Goal: Information Seeking & Learning: Find contact information

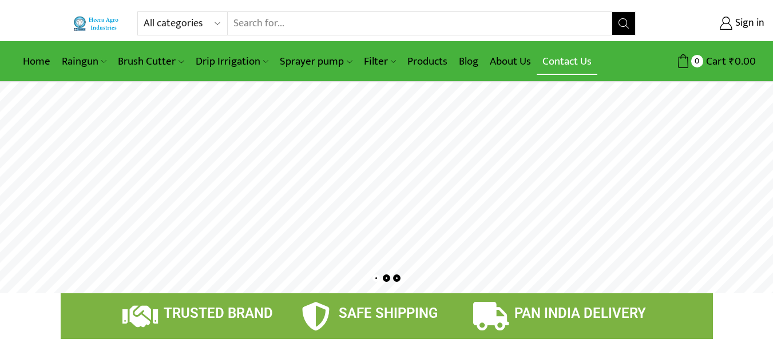
click at [583, 70] on link "Contact Us" at bounding box center [567, 61] width 61 height 27
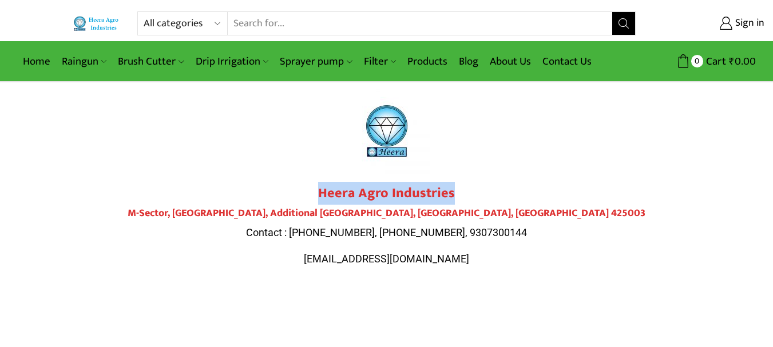
drag, startPoint x: 321, startPoint y: 191, endPoint x: 452, endPoint y: 191, distance: 131.7
click at [452, 191] on strong "Heera Agro Industries" at bounding box center [386, 193] width 137 height 23
copy strong "Heera Agro Industries"
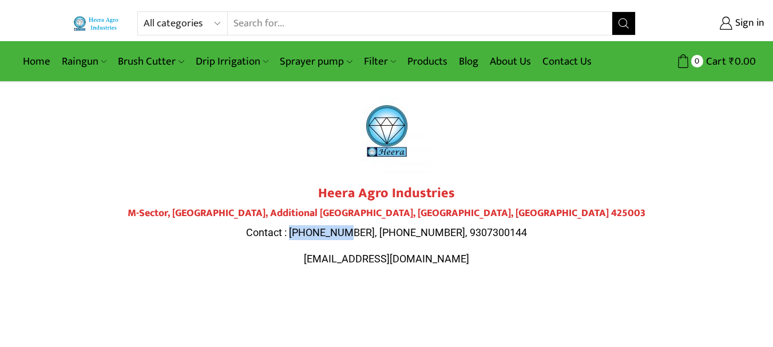
drag, startPoint x: 318, startPoint y: 235, endPoint x: 373, endPoint y: 230, distance: 55.1
click at [373, 230] on span "Contact : 9284000511, 9307300143, 9307300144" at bounding box center [386, 233] width 281 height 12
copy span "9284000511"
drag, startPoint x: 380, startPoint y: 232, endPoint x: 436, endPoint y: 229, distance: 56.2
click at [436, 229] on span "Contact : 9284000511, 9307300143, 9307300144" at bounding box center [386, 233] width 281 height 12
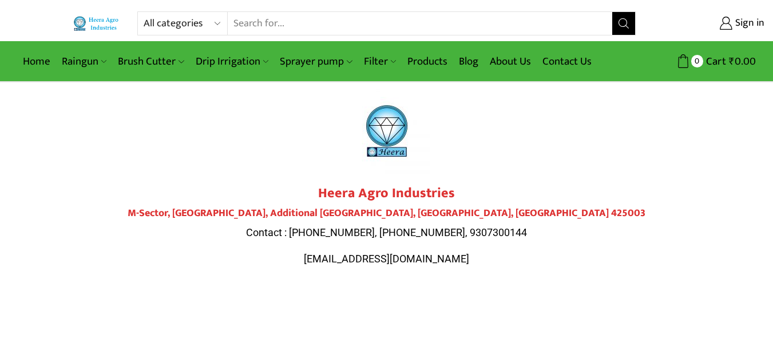
click at [465, 234] on span "Contact : 9284000511, 9307300143, 9307300144" at bounding box center [386, 233] width 281 height 12
drag, startPoint x: 442, startPoint y: 232, endPoint x: 515, endPoint y: 224, distance: 73.7
click at [515, 224] on div "Heera Agro Industries M-Sector, Patil Nagar, Additional MIDC, Jalgaon, Maharash…" at bounding box center [386, 225] width 641 height 81
copy span "9307300144"
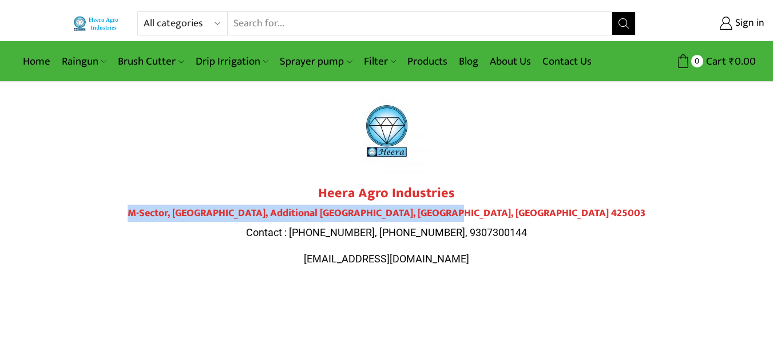
drag, startPoint x: 229, startPoint y: 214, endPoint x: 557, endPoint y: 212, distance: 328.0
click at [557, 212] on h4 "M-Sector, Patil Nagar, Additional MIDC, Jalgaon, Maharashtra 425003" at bounding box center [386, 214] width 641 height 13
copy h4 "M-Sector, Patil Nagar, Additional MIDC, Jalgaon, Maharashtra 425003"
